Goal: Transaction & Acquisition: Purchase product/service

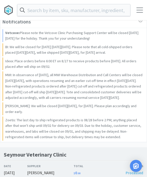
click at [135, 14] on div "Orders Shopping Discuss Discuss" at bounding box center [73, 10] width 147 height 20
click at [142, 9] on div at bounding box center [140, 10] width 7 height 5
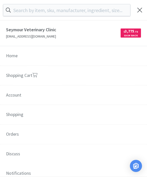
click at [24, 80] on link "Shopping Cart" at bounding box center [73, 76] width 147 height 20
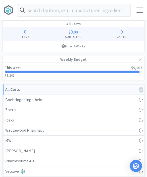
select select "5"
select select "1"
select select "6"
select select "1"
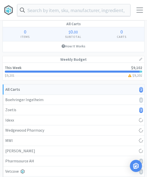
select select "4"
select select "3"
select select "2"
select select "1"
select select "2"
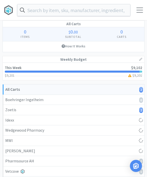
select select "1"
select select "4"
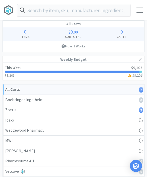
select select "3"
select select "2"
select select "3"
select select "4"
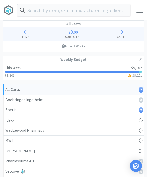
select select "2"
select select "1"
select select "3"
select select "4"
select select "1"
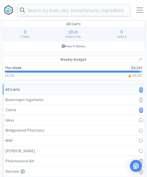
select select "4"
select select "1"
select select "5"
select select "4"
select select "1"
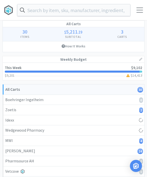
select select "2"
select select "1"
